Goal: Task Accomplishment & Management: Manage account settings

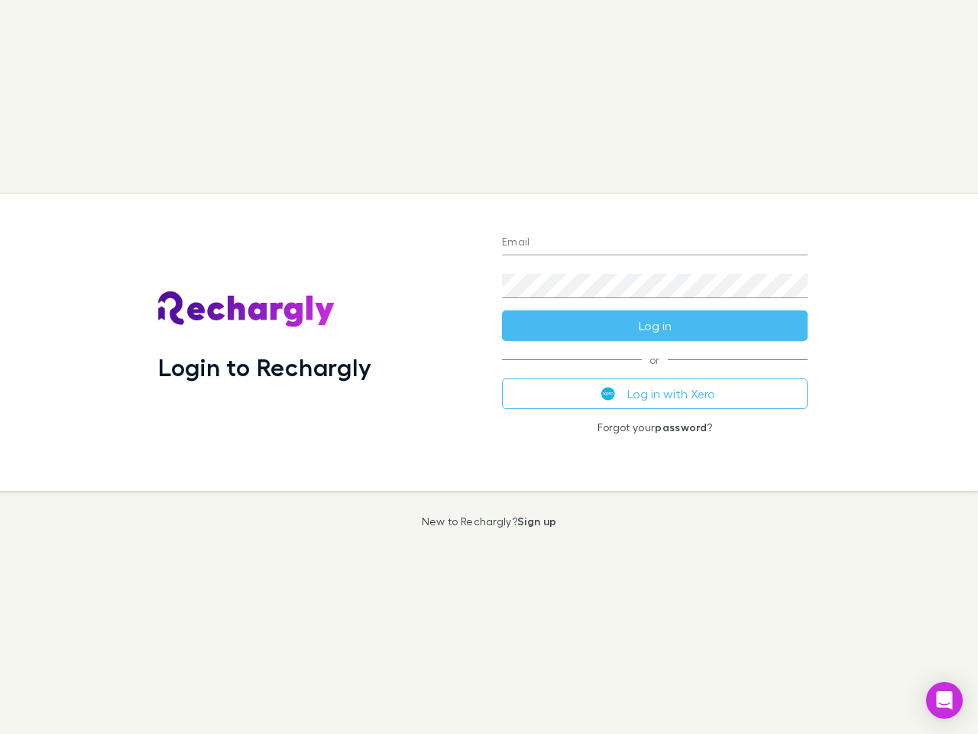
click at [489, 367] on div "Login to Rechargly" at bounding box center [318, 342] width 344 height 297
click at [655, 243] on input "Email" at bounding box center [655, 243] width 306 height 24
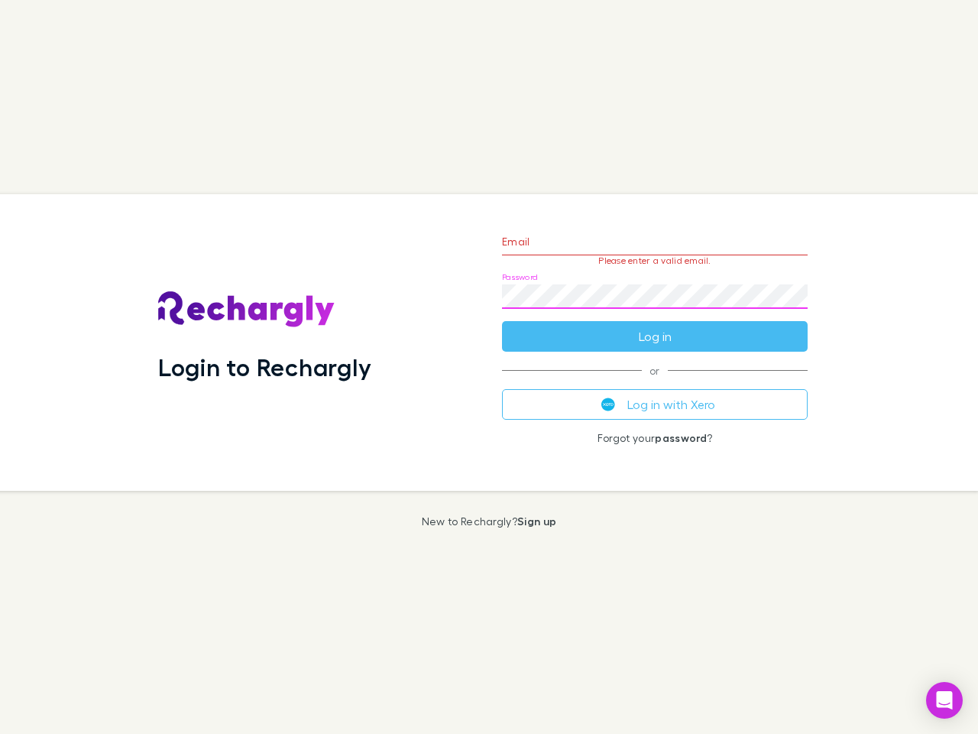
click at [655, 326] on form "Email Please enter a valid email. Password Log in" at bounding box center [655, 285] width 306 height 133
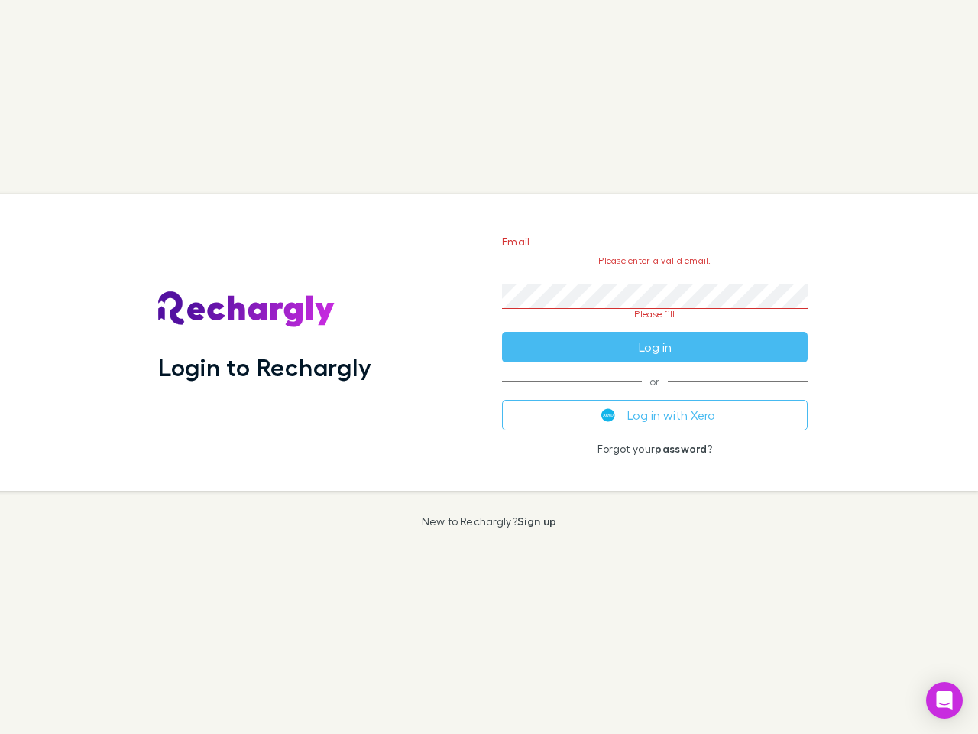
click at [655, 394] on div "Email Please enter a valid email. Password Please fill Log in or Log in with Xe…" at bounding box center [655, 342] width 330 height 297
click at [945, 700] on icon "Open Intercom Messenger" at bounding box center [945, 700] width 16 height 18
